Goal: Information Seeking & Learning: Learn about a topic

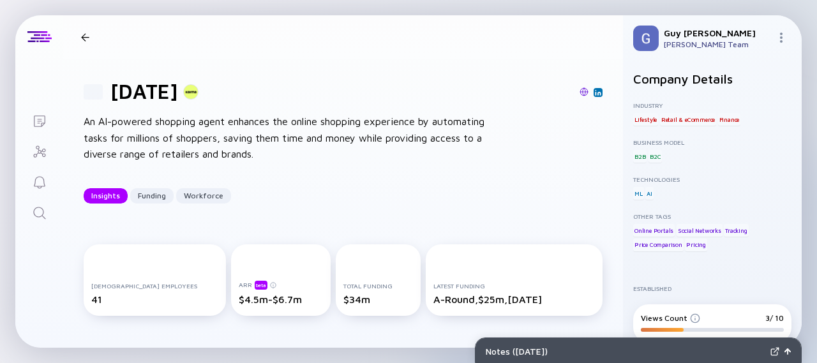
click at [84, 38] on div at bounding box center [85, 37] width 8 height 8
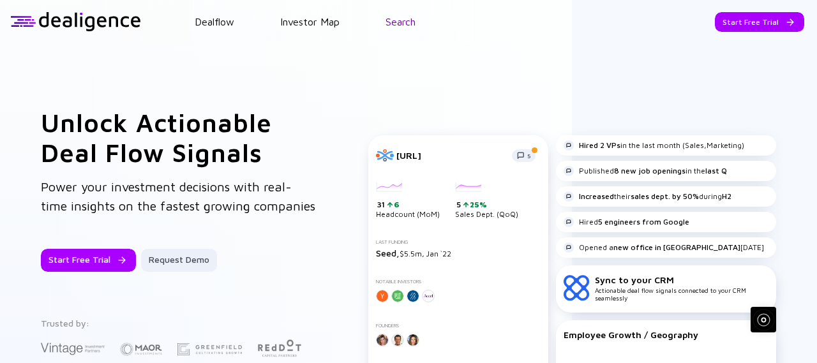
click at [386, 21] on div "Dealflow Investor Map Search" at bounding box center [479, 21] width 676 height 11
click at [402, 29] on header "Dealflow Investor Map Search Start Free Trial Dealflow Investor Map Start Free …" at bounding box center [408, 21] width 817 height 43
click at [402, 26] on link "Search" at bounding box center [400, 21] width 30 height 11
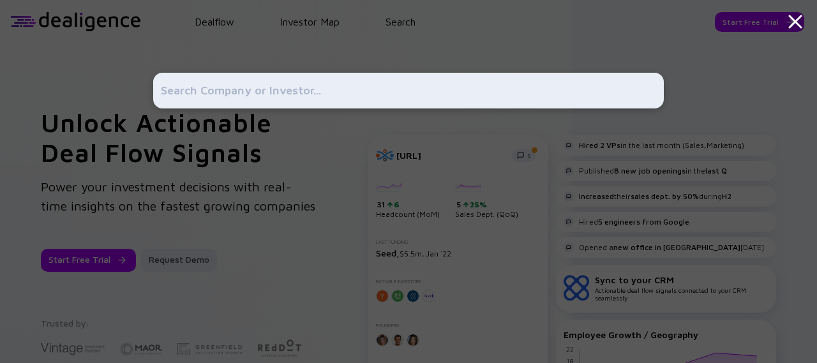
click at [392, 84] on input "text" at bounding box center [408, 90] width 495 height 23
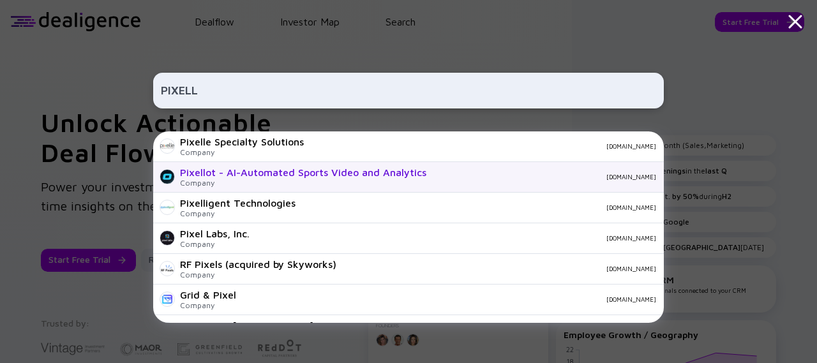
type input "PIXELL"
click at [303, 184] on div "Company" at bounding box center [303, 183] width 246 height 10
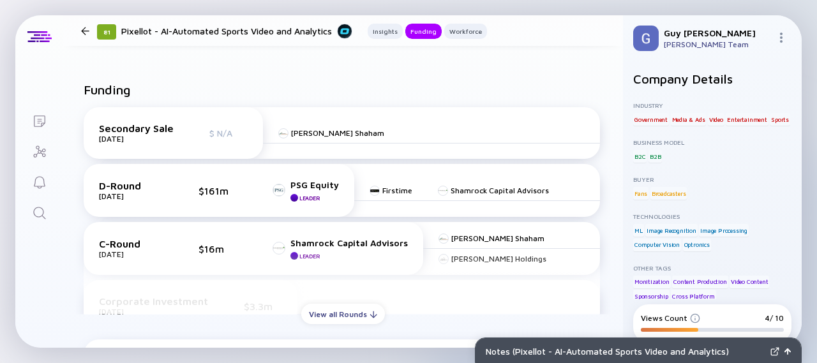
scroll to position [574, 0]
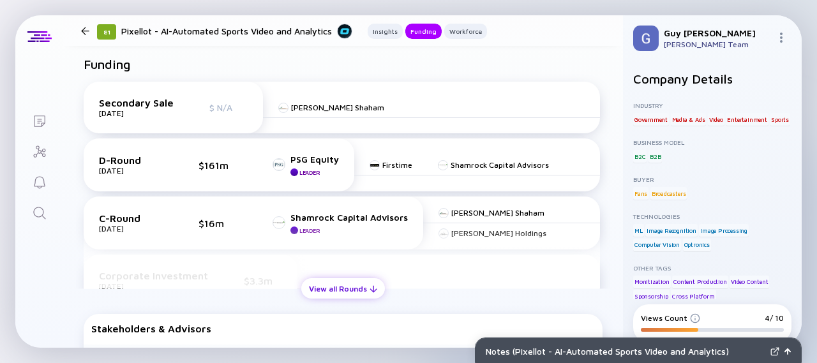
click at [361, 285] on div "View all Rounds" at bounding box center [343, 289] width 84 height 20
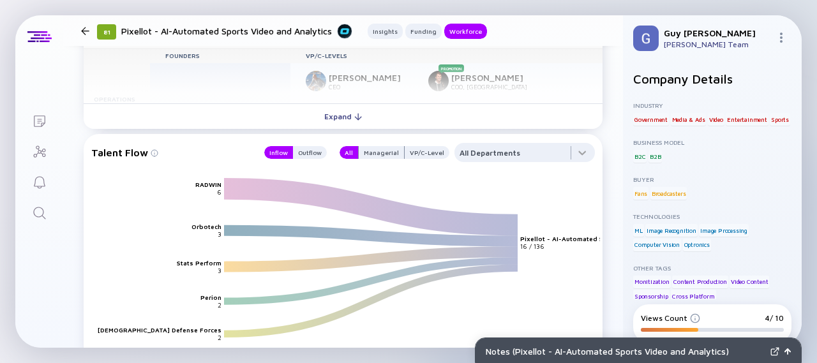
scroll to position [1978, 0]
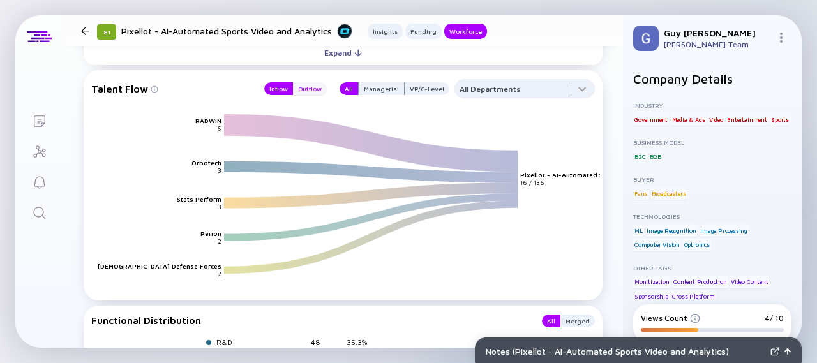
click at [296, 88] on div "Outflow" at bounding box center [310, 88] width 34 height 13
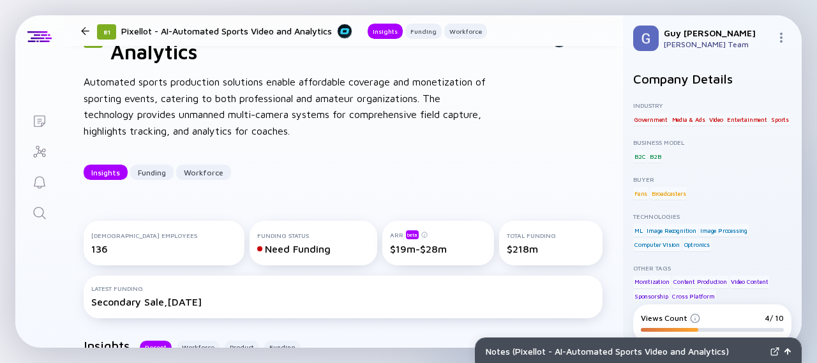
scroll to position [64, 0]
